Goal: Information Seeking & Learning: Learn about a topic

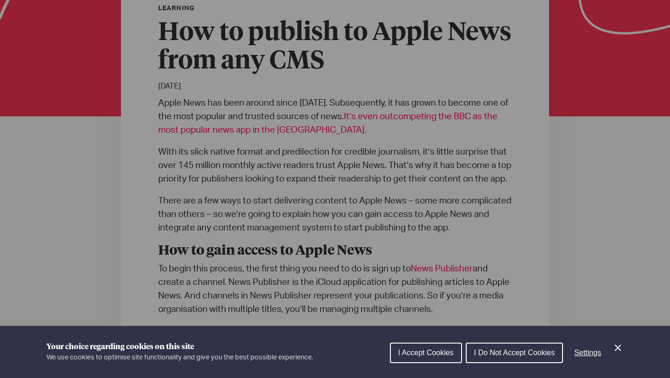
scroll to position [257, 0]
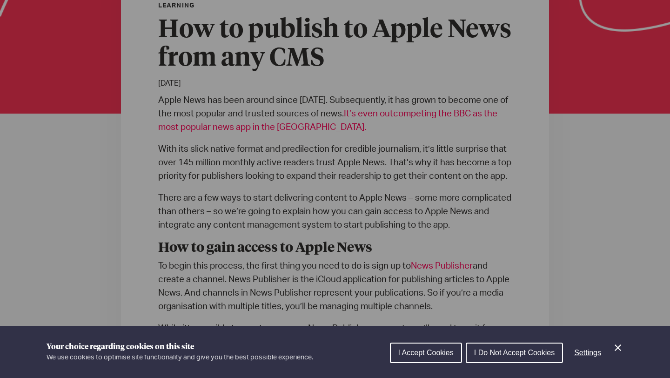
click at [617, 352] on icon "Close Cookie Control" at bounding box center [618, 347] width 11 height 11
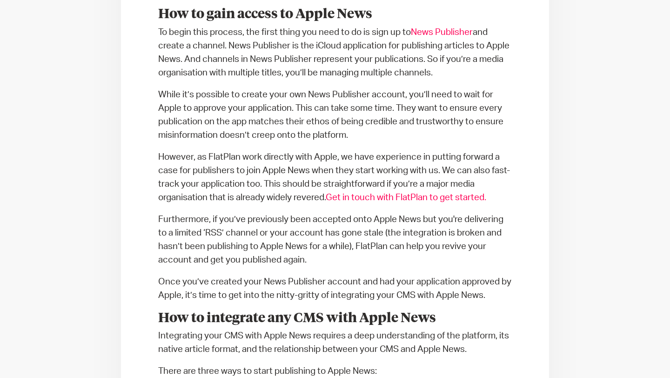
scroll to position [489, 0]
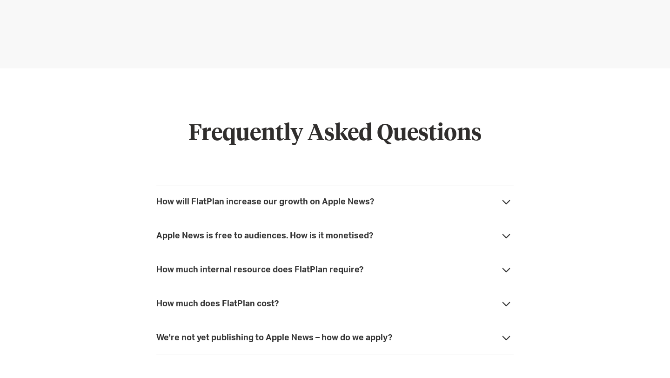
scroll to position [2528, 0]
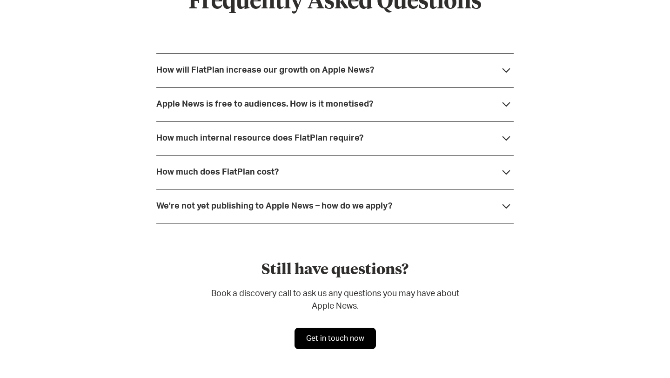
click at [233, 202] on strong "We're not yet publishing to Apple News – how do we apply?" at bounding box center [274, 206] width 236 height 8
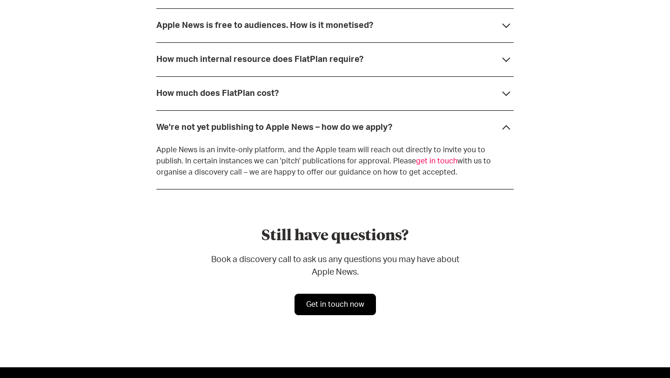
scroll to position [2609, 0]
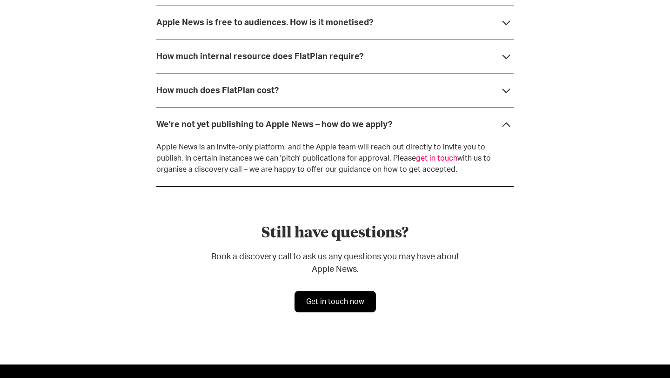
click at [345, 97] on div "How much does FlatPlan cost?" at bounding box center [335, 91] width 358 height 34
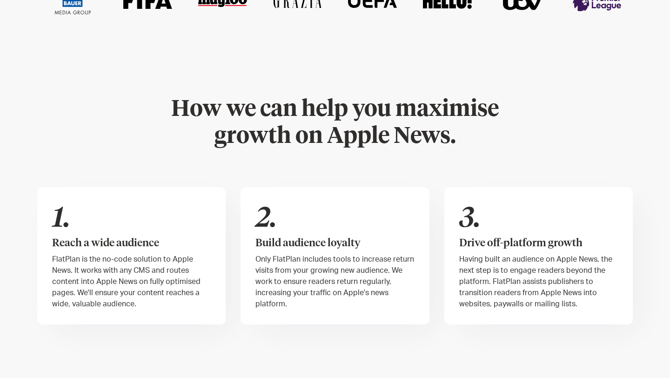
scroll to position [0, 0]
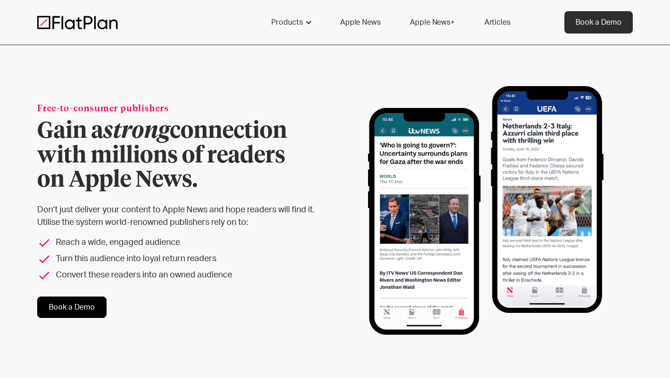
click at [359, 20] on link "Apple News" at bounding box center [360, 22] width 62 height 22
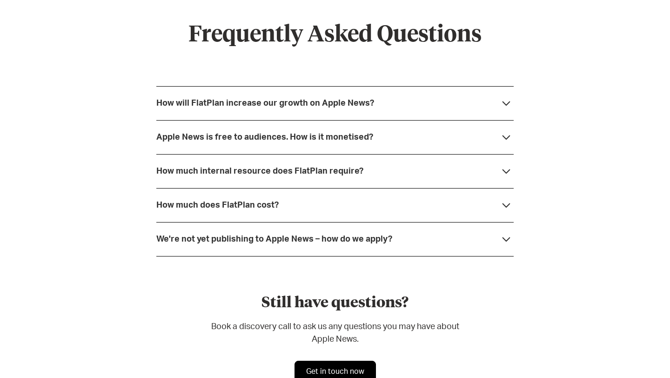
scroll to position [2464, 0]
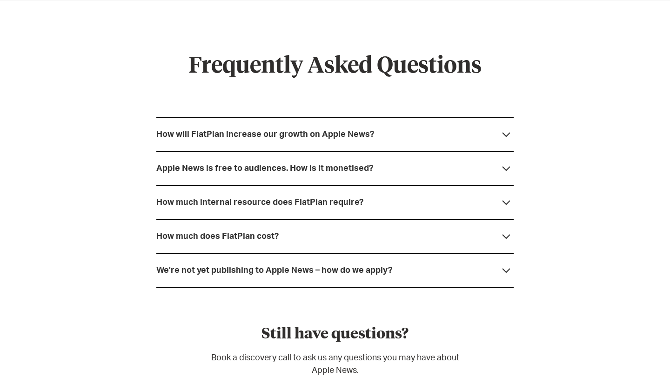
click at [249, 205] on div "How much internal resource does FlatPlan require?" at bounding box center [259, 202] width 207 height 9
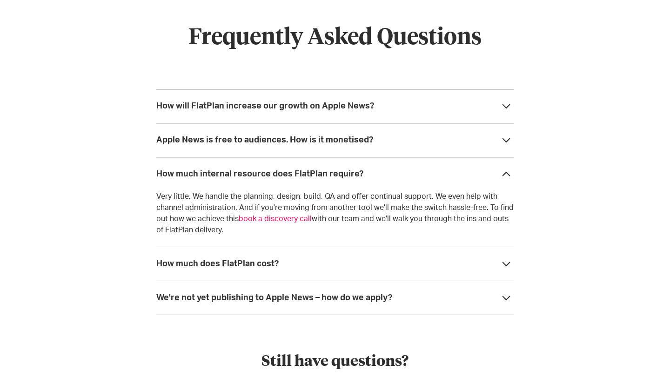
scroll to position [2502, 0]
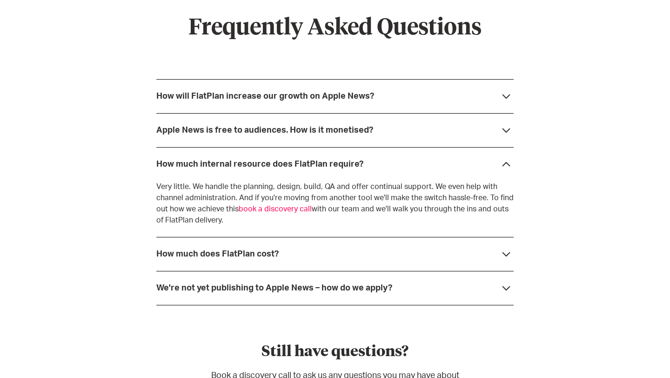
click at [211, 126] on div "Apple News is free to audiences. How is it monetised?" at bounding box center [264, 130] width 217 height 9
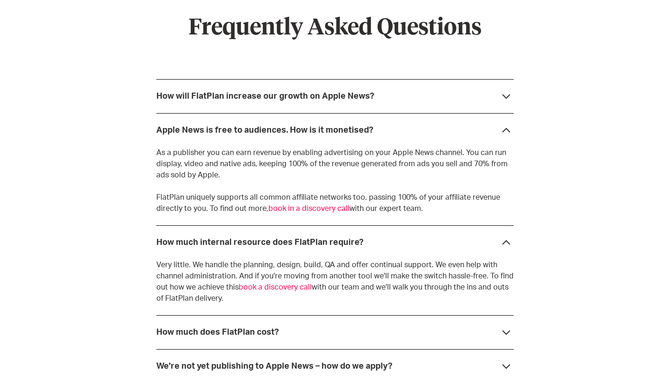
click at [244, 93] on div "How will FlatPlan increase our growth on Apple News?" at bounding box center [265, 96] width 218 height 9
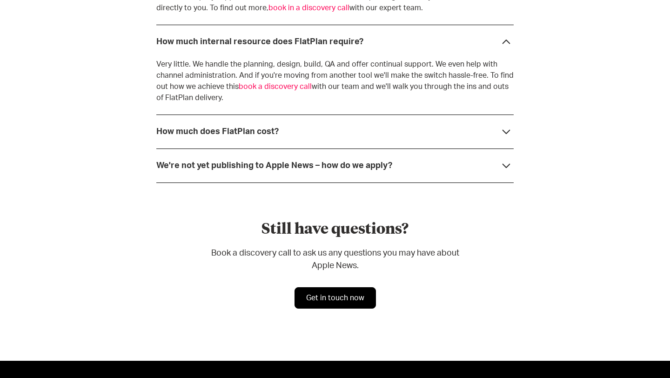
scroll to position [2918, 0]
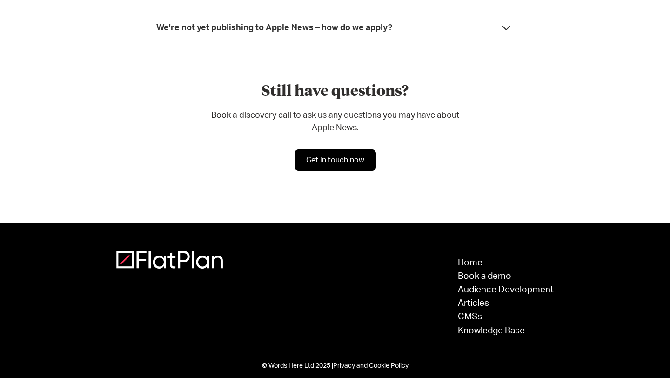
click at [273, 11] on div "We're not yet publishing to Apple News – how do we apply?" at bounding box center [335, 28] width 358 height 34
